Goal: Information Seeking & Learning: Compare options

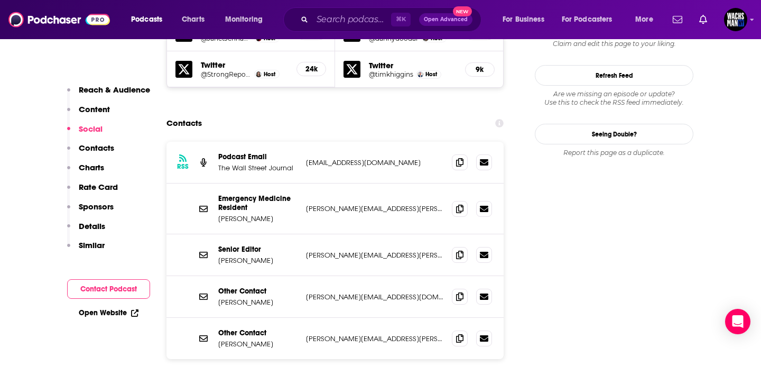
scroll to position [1019, 0]
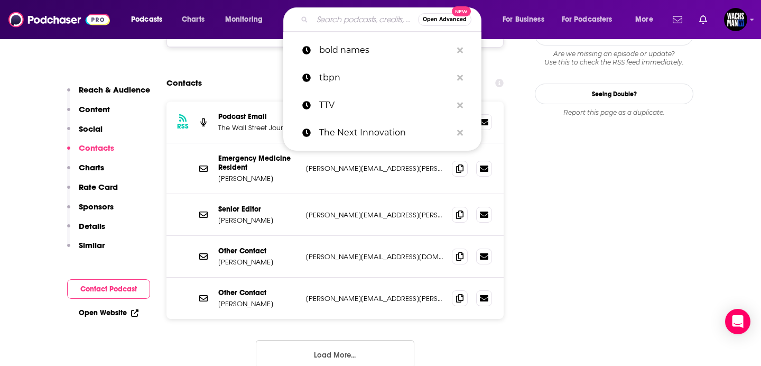
click at [338, 17] on input "Search podcasts, credits, & more..." at bounding box center [365, 19] width 106 height 17
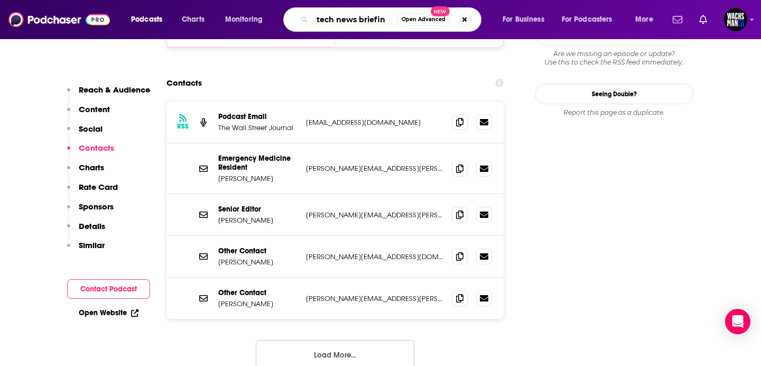
type input "tech news briefing"
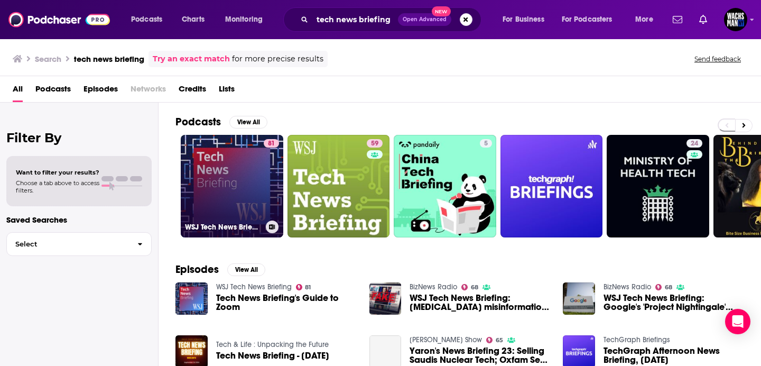
click at [239, 189] on link "81 WSJ Tech News Briefing" at bounding box center [232, 186] width 103 height 103
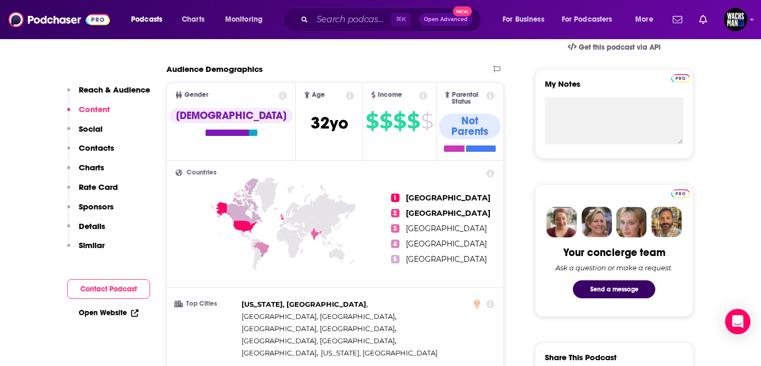
scroll to position [187, 0]
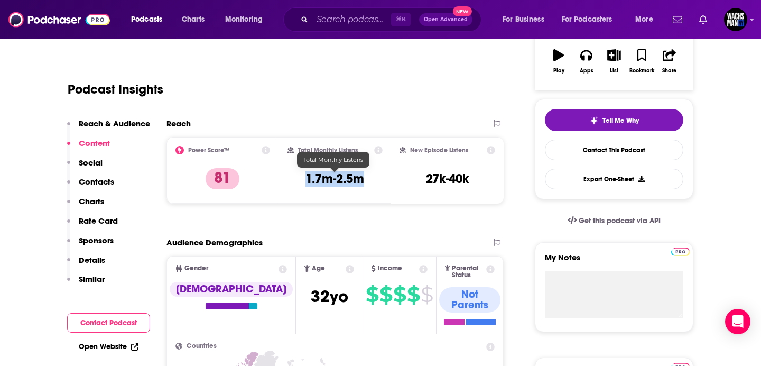
drag, startPoint x: 366, startPoint y: 178, endPoint x: 290, endPoint y: 178, distance: 75.6
click at [290, 178] on div "Total Monthly Listens 1.7m-2.5m" at bounding box center [336, 170] width 96 height 49
copy h3 "1.7m-2.5m"
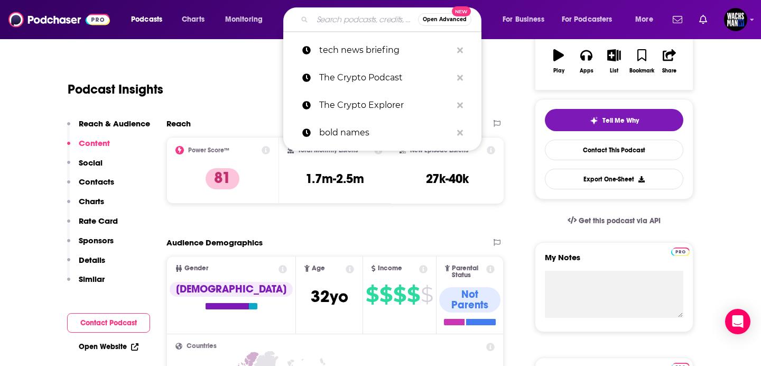
click at [361, 21] on input "Search podcasts, credits, & more..." at bounding box center [365, 19] width 106 height 17
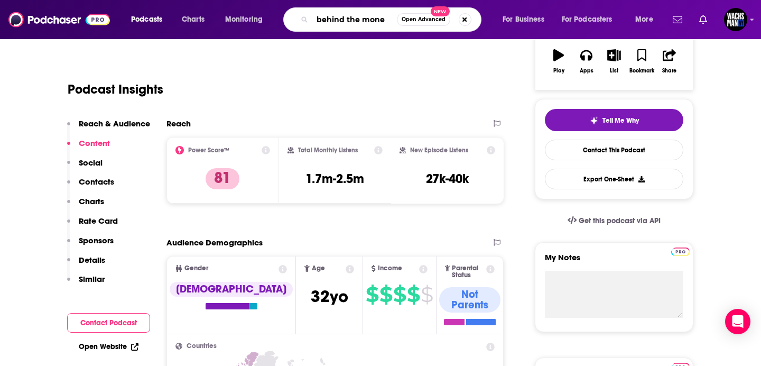
type input "behind the money"
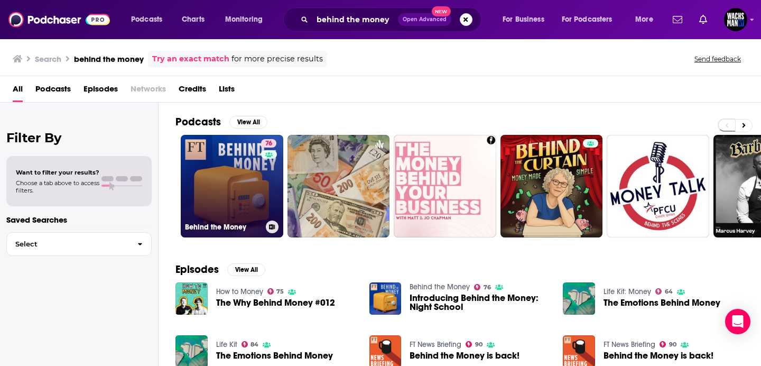
click at [214, 168] on link "76 Behind the Money" at bounding box center [232, 186] width 103 height 103
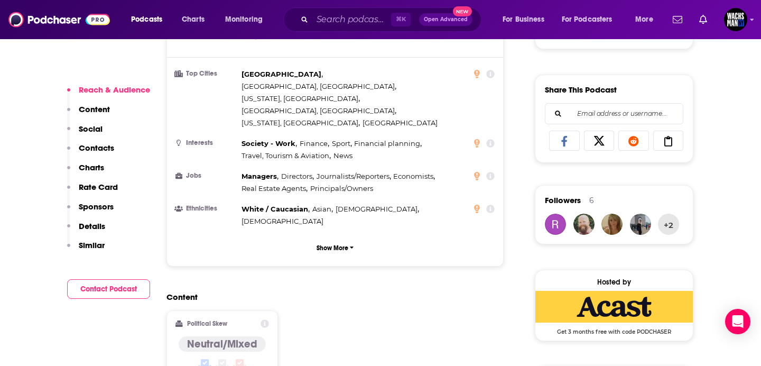
scroll to position [661, 0]
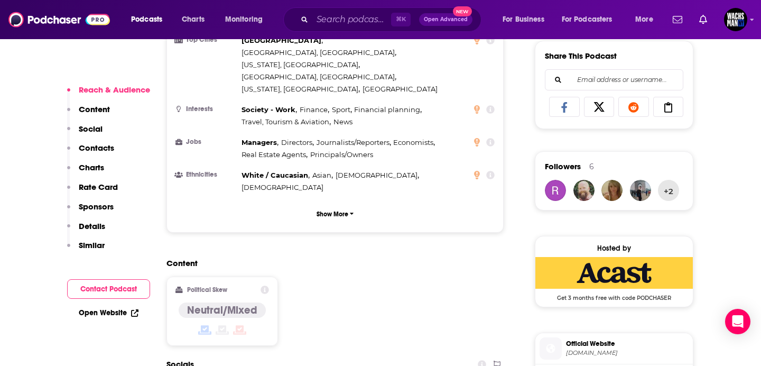
click at [88, 102] on button "Reach & Audience" at bounding box center [108, 95] width 83 height 20
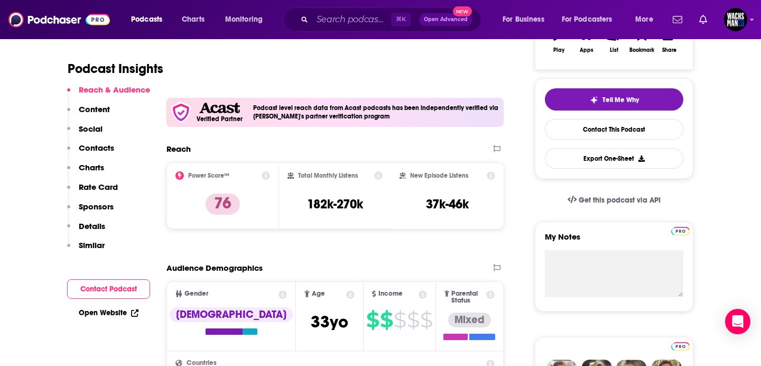
scroll to position [204, 0]
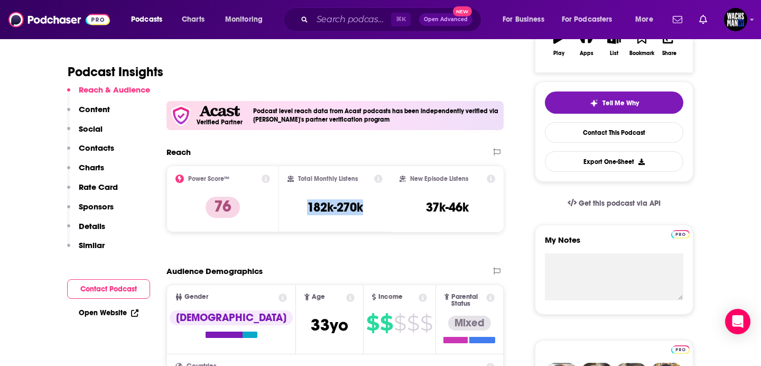
drag, startPoint x: 368, startPoint y: 209, endPoint x: 294, endPoint y: 209, distance: 74.0
click at [294, 209] on div "Total Monthly Listens 182k-270k" at bounding box center [336, 198] width 96 height 49
copy h3 "182k-270k"
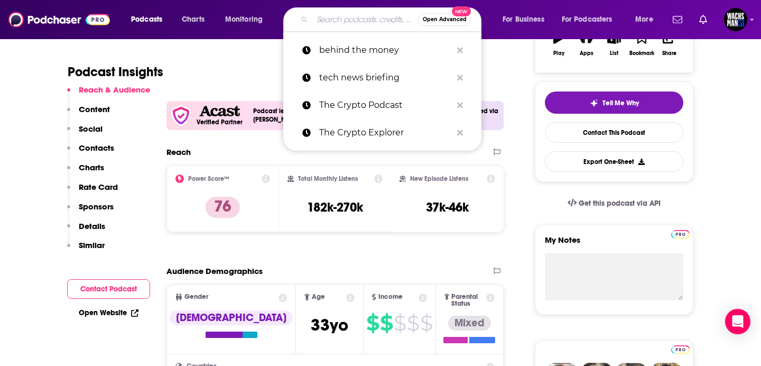
click at [364, 19] on input "Search podcasts, credits, & more..." at bounding box center [365, 19] width 106 height 17
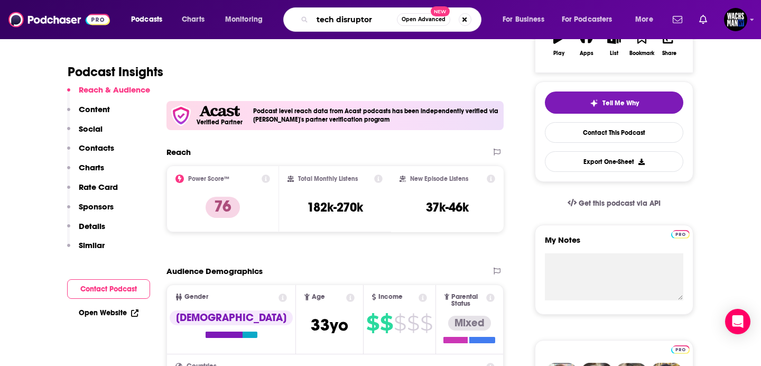
type input "tech disruptors"
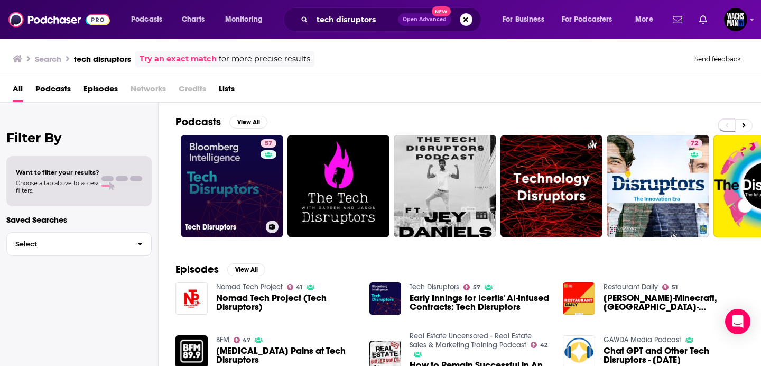
click at [222, 163] on link "57 Tech Disruptors" at bounding box center [232, 186] width 103 height 103
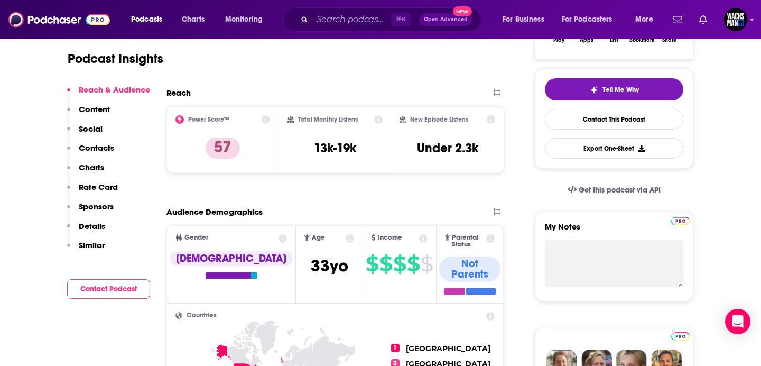
scroll to position [222, 0]
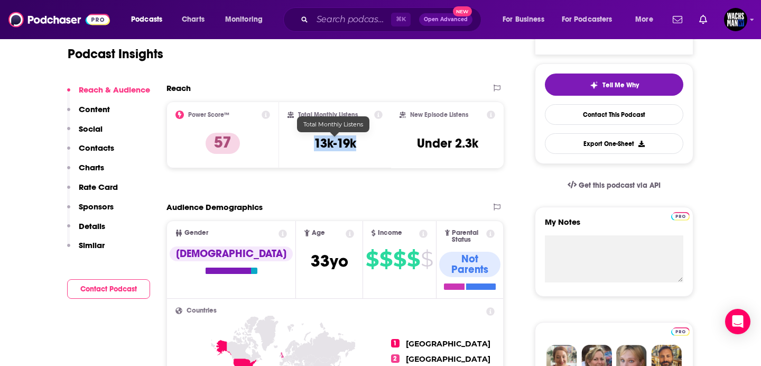
drag, startPoint x: 360, startPoint y: 146, endPoint x: 304, endPoint y: 146, distance: 56.5
click at [304, 146] on div "Total Monthly Listens 13k-19k" at bounding box center [336, 134] width 96 height 49
copy h3 "13k-19k"
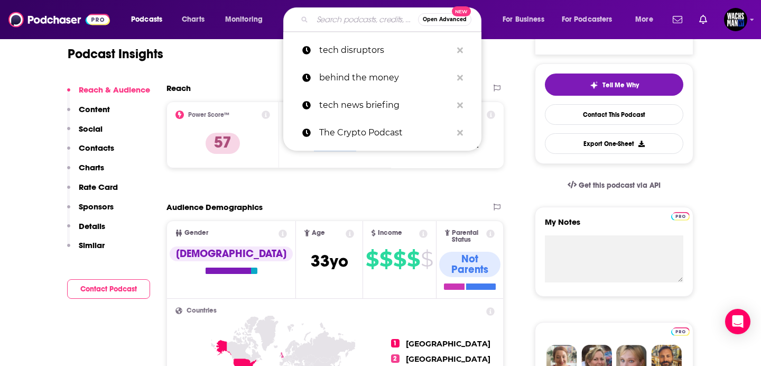
click at [360, 21] on input "Search podcasts, credits, & more..." at bounding box center [365, 19] width 106 height 17
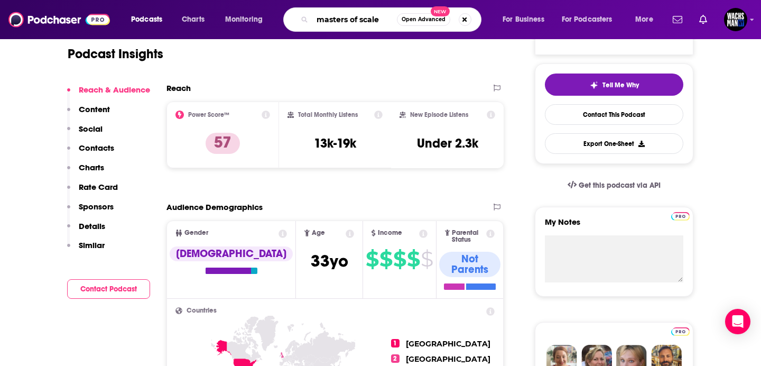
type input "masters of scale"
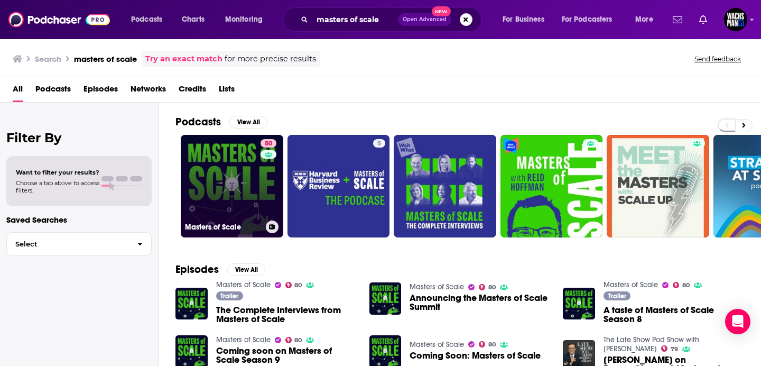
click at [235, 186] on link "80 Masters of Scale" at bounding box center [232, 186] width 103 height 103
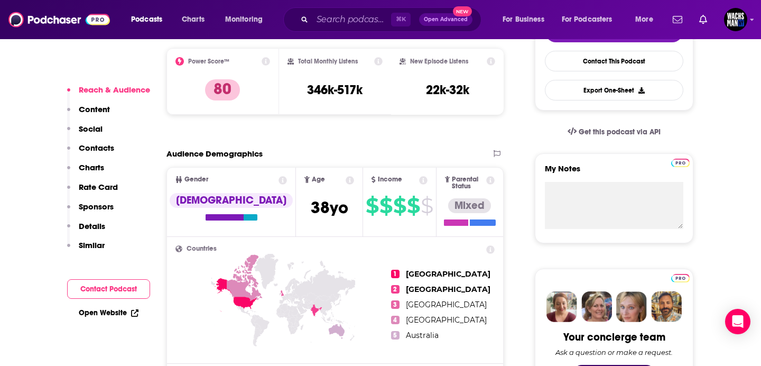
scroll to position [274, 0]
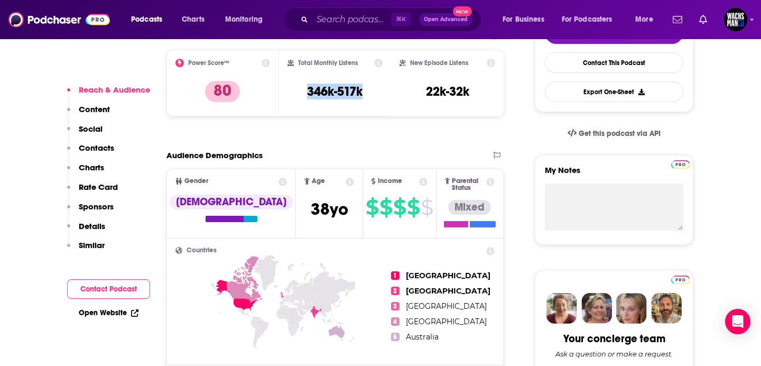
drag, startPoint x: 372, startPoint y: 94, endPoint x: 292, endPoint y: 92, distance: 79.8
click at [292, 93] on div "Total Monthly Listens 346k-517k" at bounding box center [336, 83] width 96 height 49
copy h3 "346k-517k"
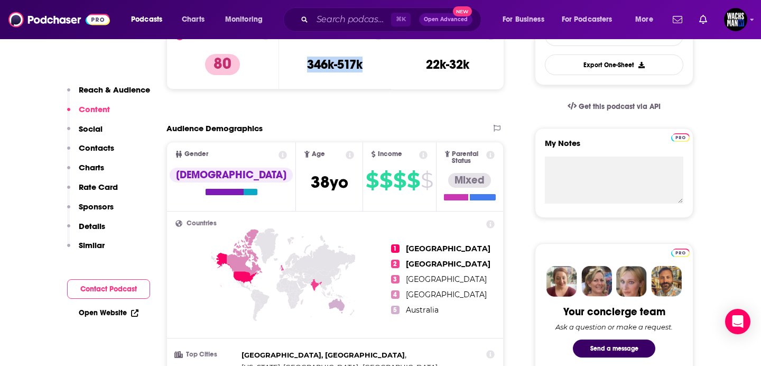
scroll to position [91, 0]
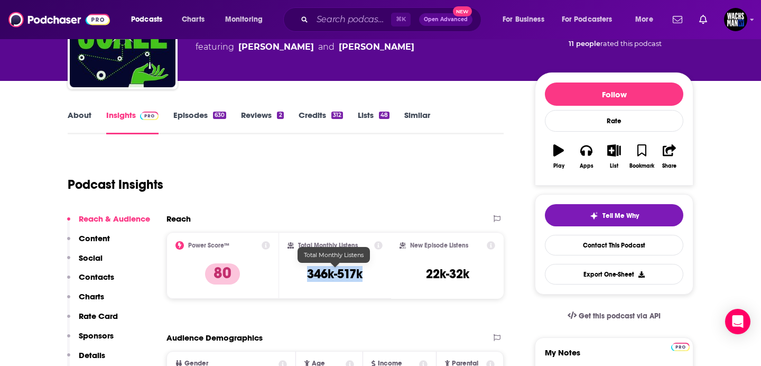
copy h3 "346k-517k"
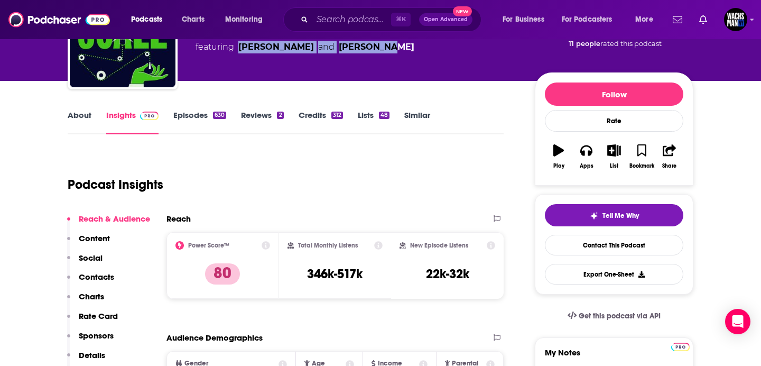
drag, startPoint x: 381, startPoint y: 47, endPoint x: 238, endPoint y: 47, distance: 142.7
click at [238, 47] on span "featuring [PERSON_NAME] and [PERSON_NAME]" at bounding box center [305, 47] width 219 height 13
click at [254, 49] on link "[PERSON_NAME]" at bounding box center [276, 47] width 76 height 13
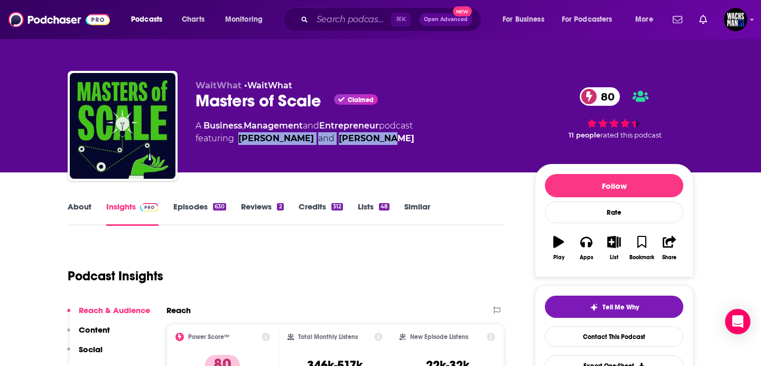
drag, startPoint x: 382, startPoint y: 139, endPoint x: 237, endPoint y: 140, distance: 144.8
click at [237, 140] on span "featuring [PERSON_NAME] and [PERSON_NAME]" at bounding box center [305, 138] width 219 height 13
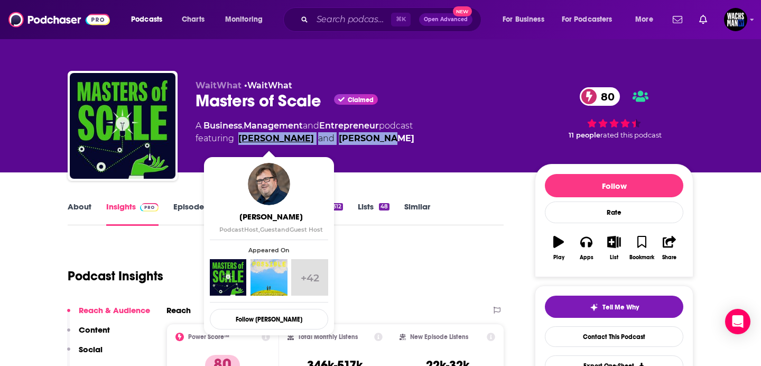
copy span "[PERSON_NAME] and [PERSON_NAME]"
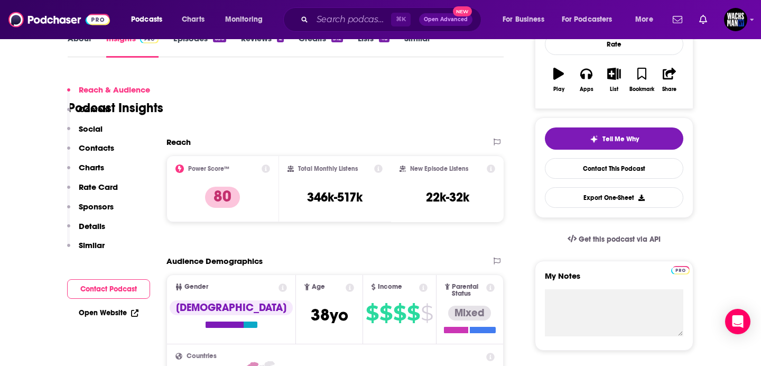
scroll to position [256, 0]
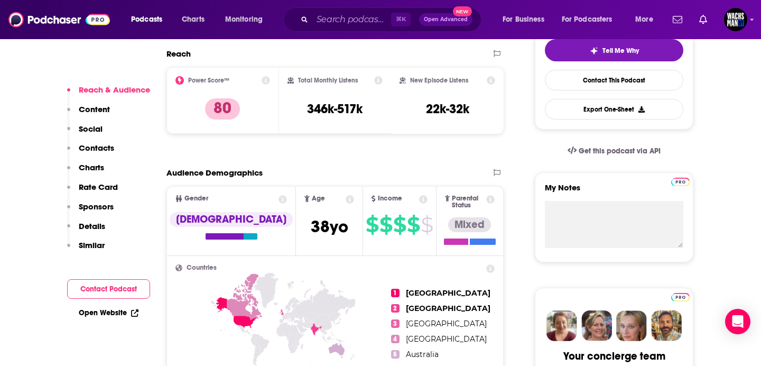
click at [115, 129] on div "Reach & Audience Content Social Contacts Charts Rate Card Sponsors Details Simi…" at bounding box center [108, 172] width 83 height 175
click at [91, 123] on button "Content" at bounding box center [88, 114] width 43 height 20
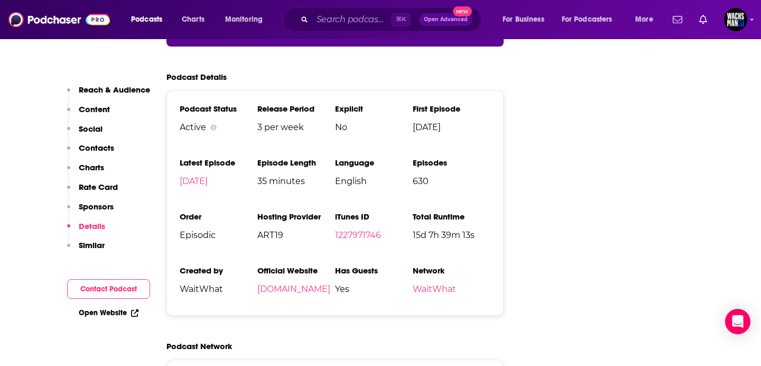
scroll to position [2188, 0]
click at [314, 283] on link "[DOMAIN_NAME]" at bounding box center [293, 288] width 73 height 10
click at [368, 21] on input "Search podcasts, credits, & more..." at bounding box center [351, 19] width 79 height 17
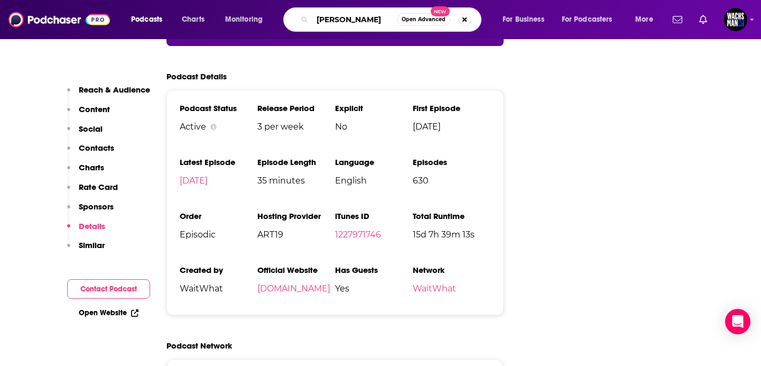
type input "[PERSON_NAME]"
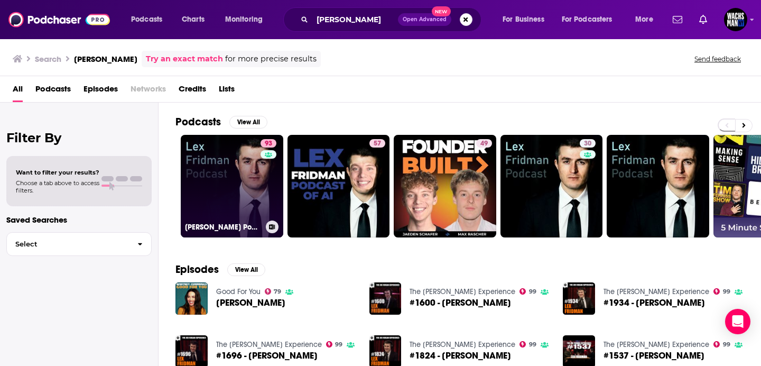
click at [202, 175] on link "93 [PERSON_NAME] Podcast" at bounding box center [232, 186] width 103 height 103
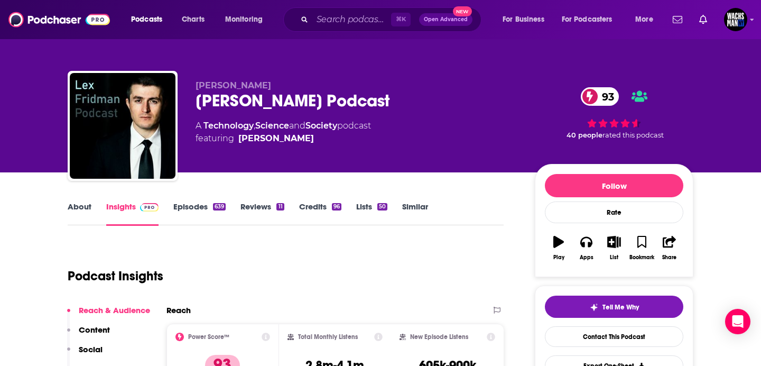
scroll to position [64, 0]
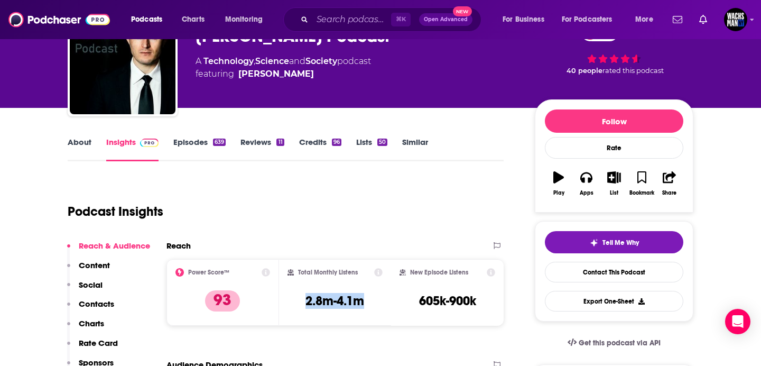
drag, startPoint x: 372, startPoint y: 310, endPoint x: 299, endPoint y: 302, distance: 73.8
click at [299, 302] on div "Total Monthly Listens 2.8m-4.1m" at bounding box center [336, 292] width 96 height 49
copy h3 "2.8m-4.1m"
click at [342, 25] on input "Search podcasts, credits, & more..." at bounding box center [351, 19] width 79 height 17
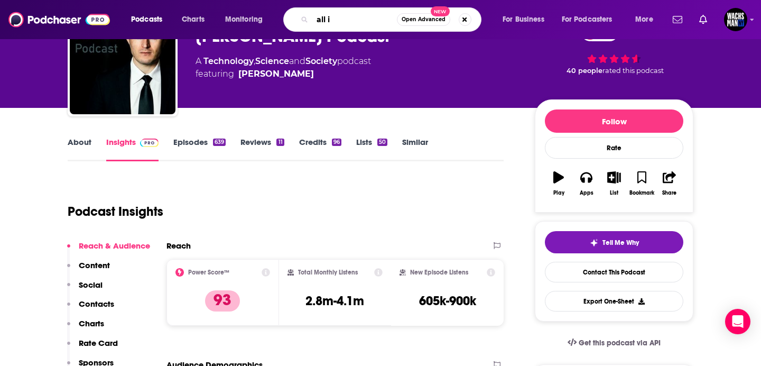
type input "all in"
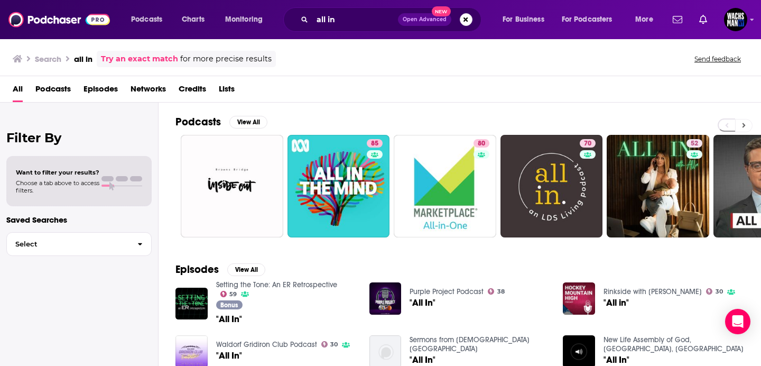
click at [740, 126] on button at bounding box center [743, 125] width 17 height 13
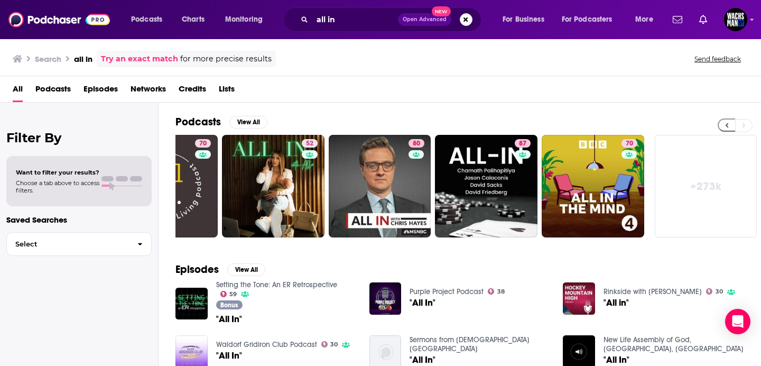
click at [726, 124] on icon at bounding box center [727, 125] width 3 height 5
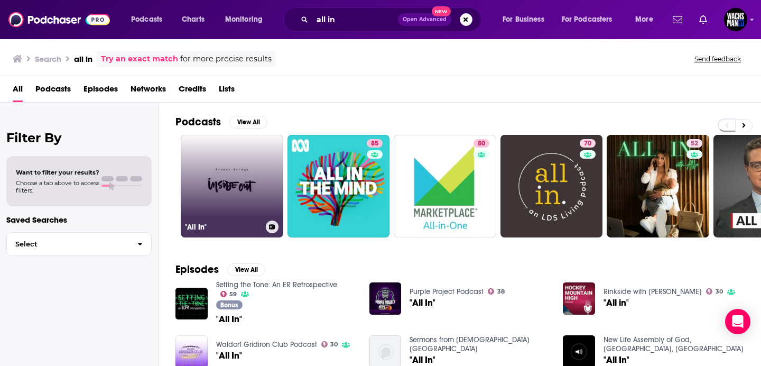
click at [246, 161] on link ""All In"" at bounding box center [232, 186] width 103 height 103
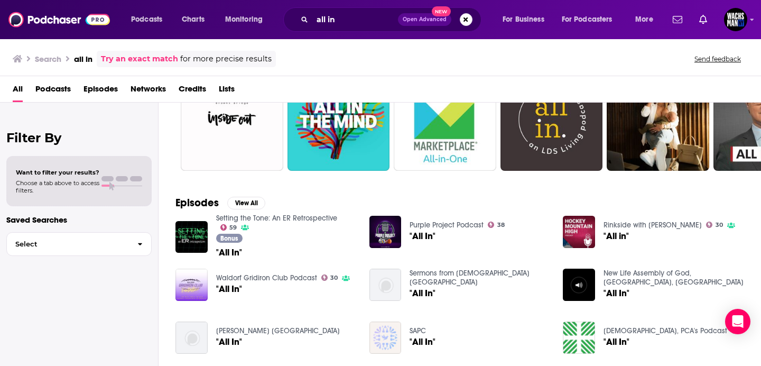
scroll to position [124, 0]
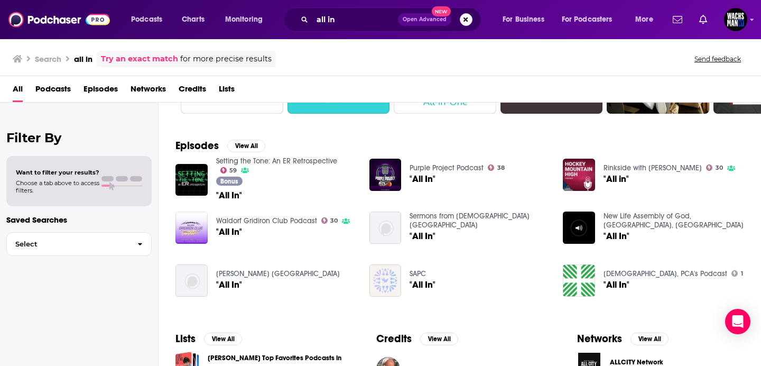
click at [462, 20] on button "Search podcasts, credits, & more..." at bounding box center [466, 19] width 13 height 13
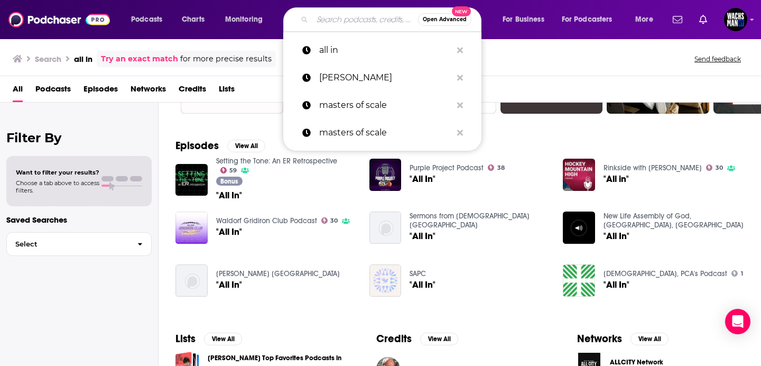
paste input "—[PERSON_NAME]"
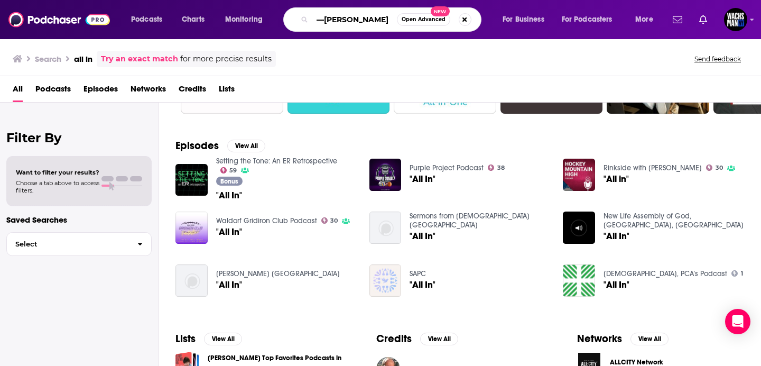
type input "—[PERSON_NAME]"
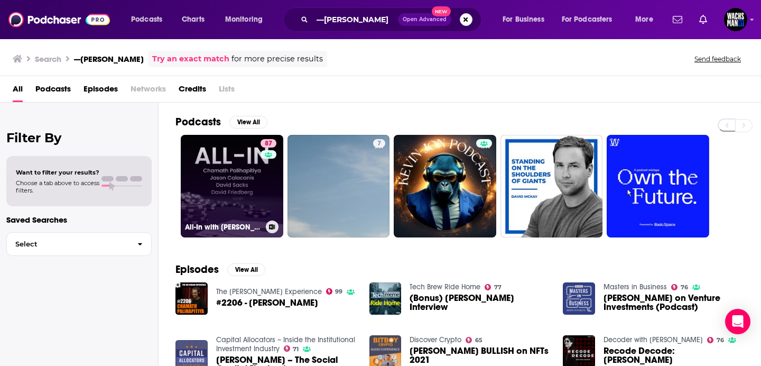
click at [219, 177] on link "87 All-In with [PERSON_NAME], [PERSON_NAME] & [PERSON_NAME]" at bounding box center [232, 186] width 103 height 103
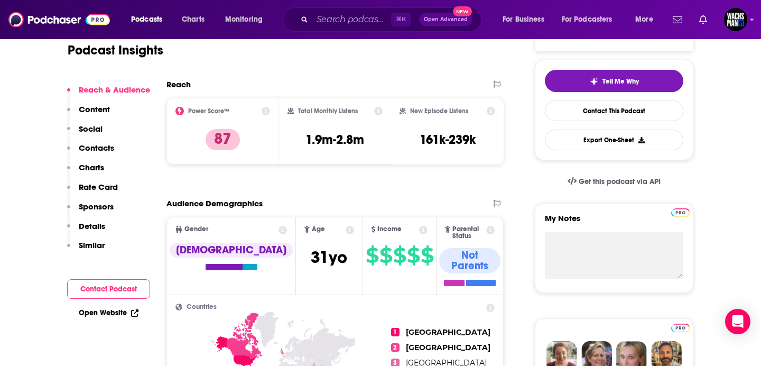
scroll to position [228, 0]
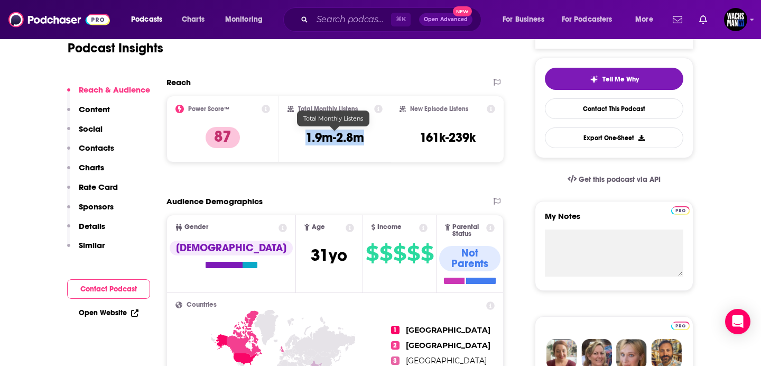
drag, startPoint x: 372, startPoint y: 143, endPoint x: 303, endPoint y: 137, distance: 69.0
click at [303, 137] on div "Total Monthly Listens 1.9m-2.8m" at bounding box center [336, 129] width 96 height 49
copy h3 "1.9m-2.8m"
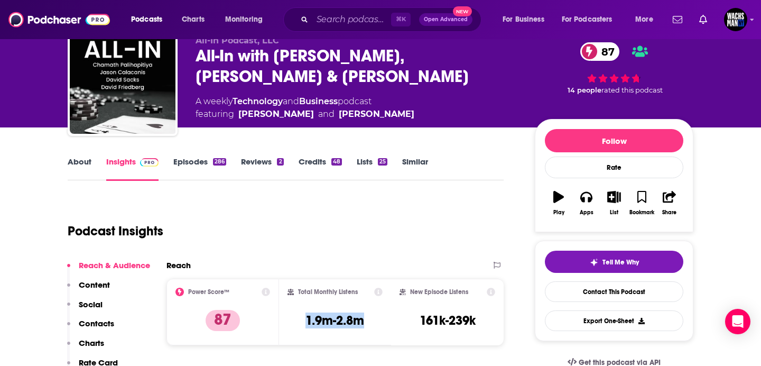
scroll to position [0, 0]
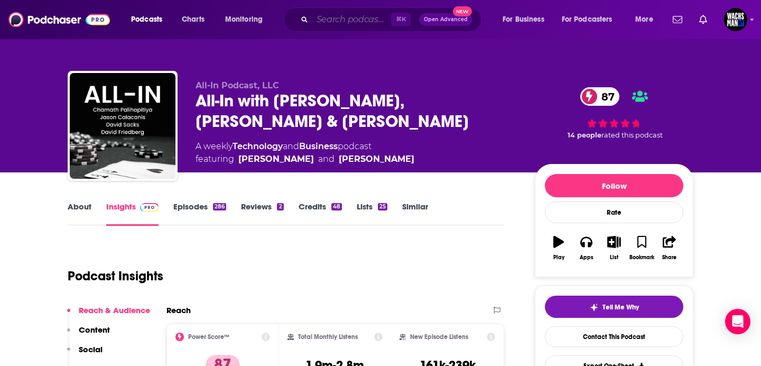
click at [363, 17] on input "Search podcasts, credits, & more..." at bounding box center [351, 19] width 79 height 17
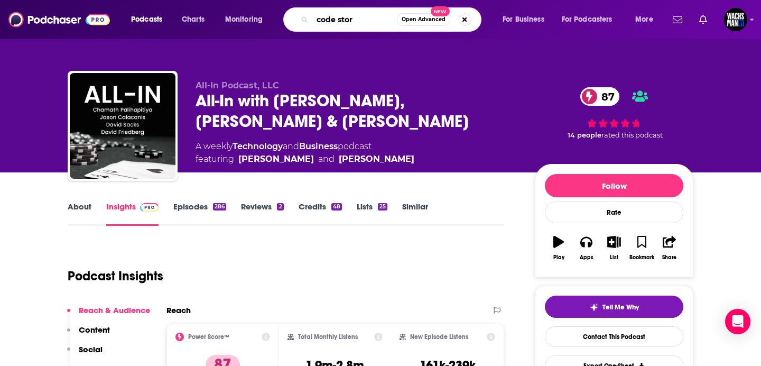
type input "code story"
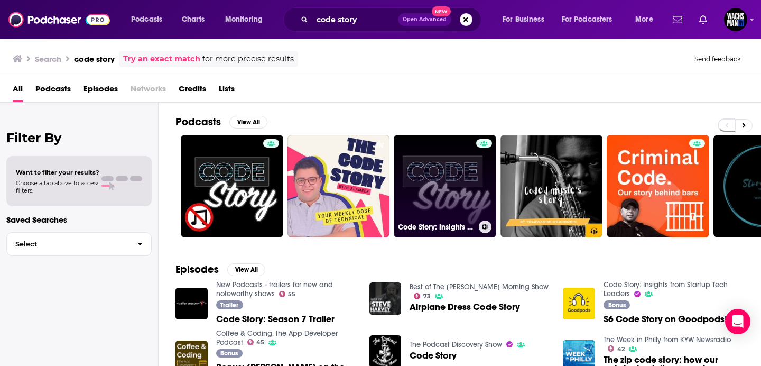
click at [441, 195] on link "Code Story: Insights from Startup Tech Leaders" at bounding box center [445, 186] width 103 height 103
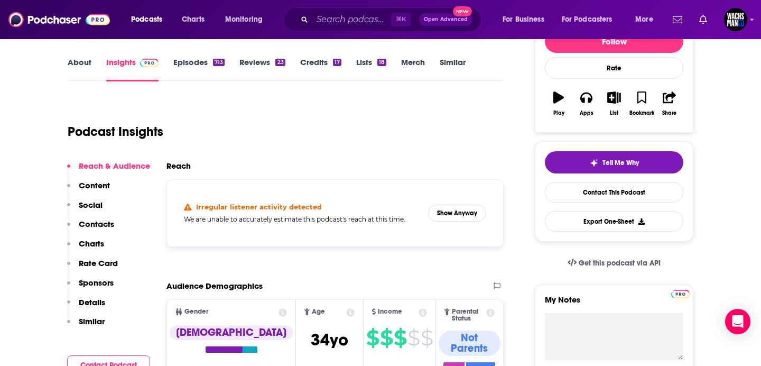
scroll to position [174, 0]
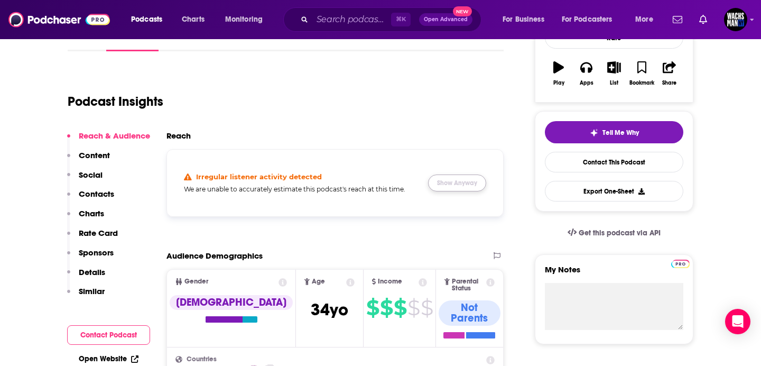
click at [450, 185] on button "Show Anyway" at bounding box center [457, 182] width 58 height 17
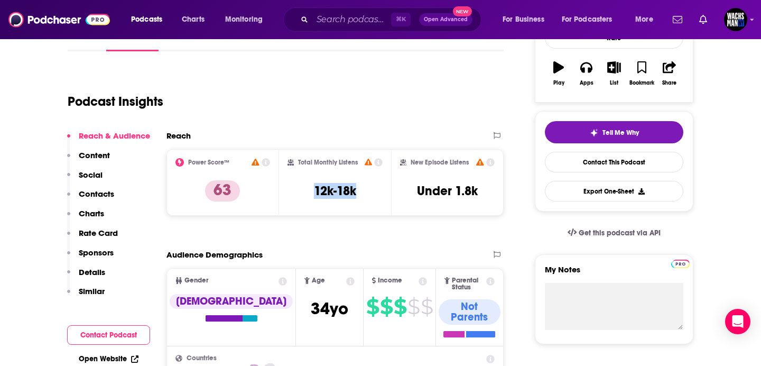
drag, startPoint x: 361, startPoint y: 187, endPoint x: 297, endPoint y: 186, distance: 64.0
click at [297, 186] on div "Total Monthly Listens 12k-18k" at bounding box center [336, 182] width 96 height 49
